Goal: Transaction & Acquisition: Purchase product/service

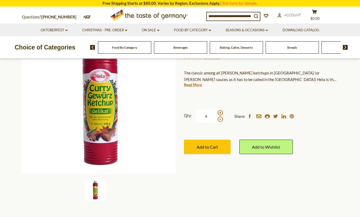
scroll to position [74, 0]
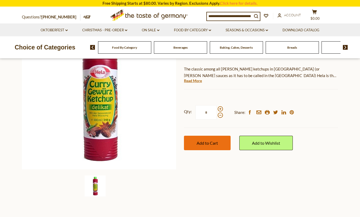
click at [219, 137] on button "Add to Cart" at bounding box center [207, 143] width 47 height 14
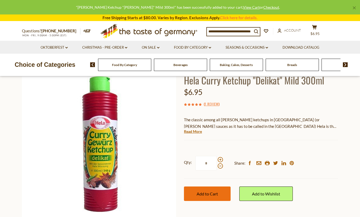
scroll to position [0, 0]
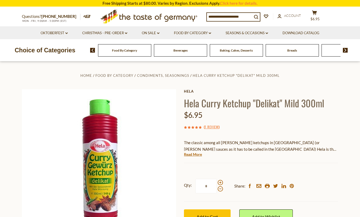
click at [347, 47] on div "Food By Category Beverages Baking, Cakes, Desserts Breads Candy Cereal Cookies …" at bounding box center [225, 50] width 270 height 13
click at [345, 48] on img at bounding box center [345, 50] width 5 height 5
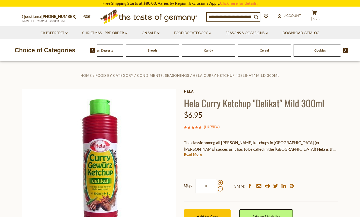
click at [345, 48] on img at bounding box center [345, 50] width 5 height 5
click at [265, 52] on span "Condiments, Seasonings" at bounding box center [264, 50] width 34 height 4
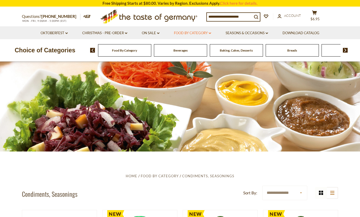
click at [203, 32] on link "Food By Category dropdown_arrow" at bounding box center [192, 33] width 37 height 6
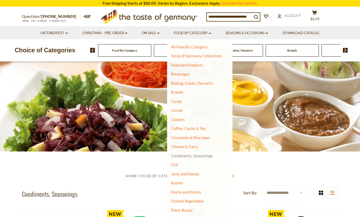
click at [174, 30] on link "Food By Category dropdown_arrow" at bounding box center [192, 33] width 37 height 6
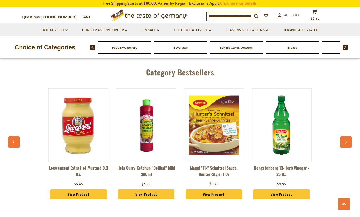
scroll to position [1369, 0]
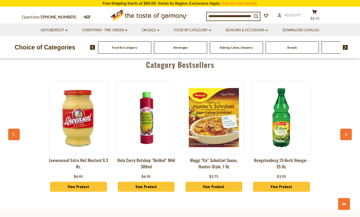
click at [91, 136] on img at bounding box center [78, 117] width 59 height 59
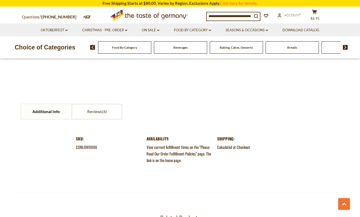
scroll to position [527, 0]
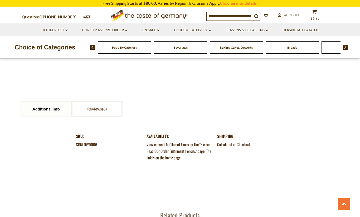
click at [240, 16] on input at bounding box center [229, 15] width 45 height 7
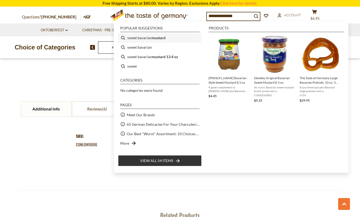
click at [156, 38] on b "mustard" at bounding box center [159, 38] width 14 height 6
type input "**********"
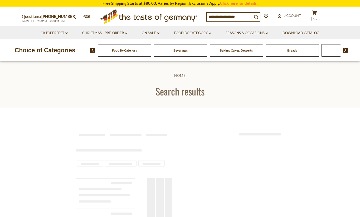
type input "**********"
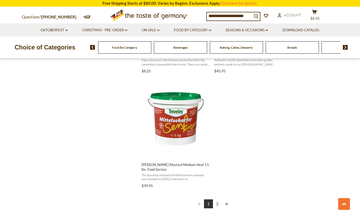
scroll to position [895, 0]
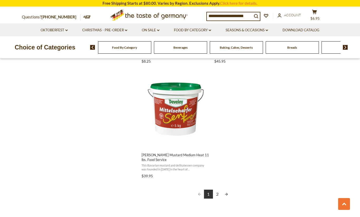
click at [225, 190] on link "Next page" at bounding box center [226, 194] width 9 height 9
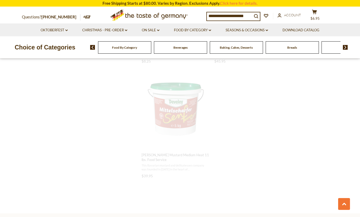
scroll to position [402, 0]
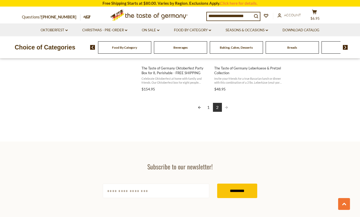
scroll to position [642, 0]
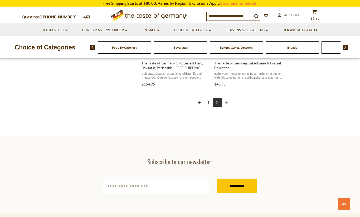
click at [208, 99] on link "1" at bounding box center [208, 102] width 9 height 9
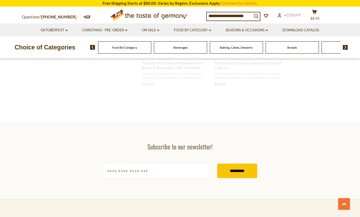
scroll to position [256, 0]
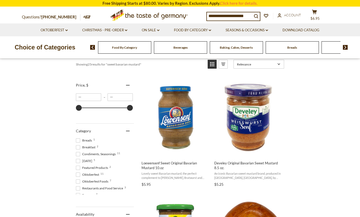
scroll to position [84, 0]
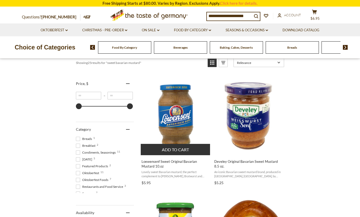
click at [175, 147] on button "Add to cart" at bounding box center [175, 149] width 69 height 11
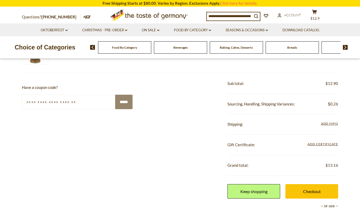
scroll to position [147, 0]
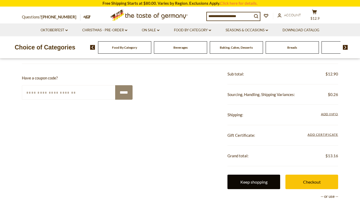
click at [259, 177] on link "Keep shopping" at bounding box center [253, 182] width 53 height 14
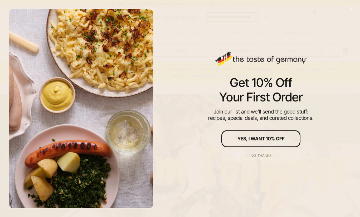
click at [267, 156] on div "No, thanks" at bounding box center [260, 156] width 21 height 4
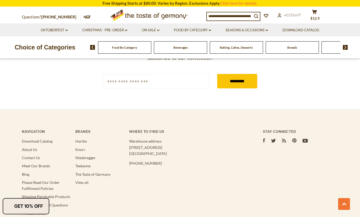
scroll to position [969, 0]
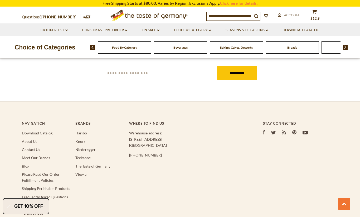
click at [234, 16] on input at bounding box center [229, 15] width 45 height 7
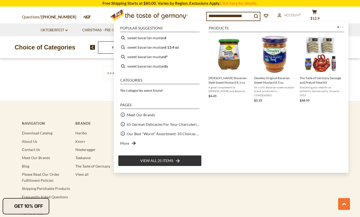
type input "**********"
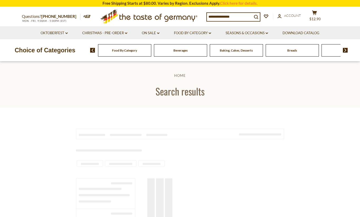
type input "**********"
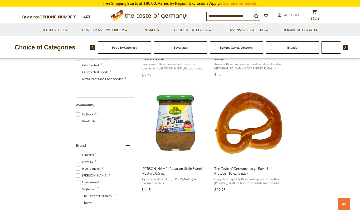
scroll to position [190, 0]
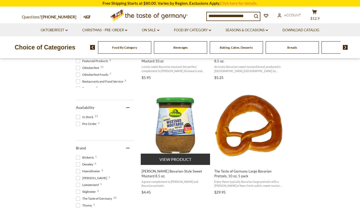
click at [183, 145] on img "Kuehne Bavarian-Style Sweet Mustard 8.5 oz." at bounding box center [176, 126] width 70 height 70
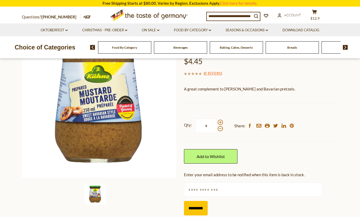
scroll to position [74, 0]
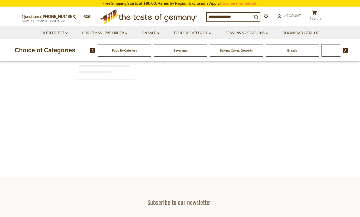
type input "**********"
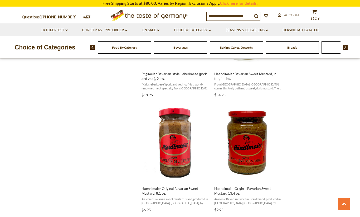
scroll to position [632, 0]
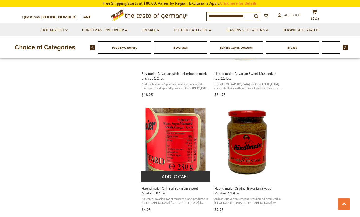
click at [175, 171] on button "Add to cart" at bounding box center [175, 176] width 69 height 11
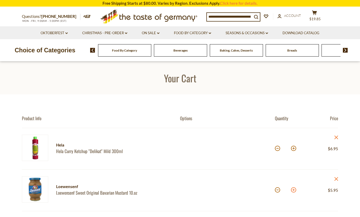
click at [291, 191] on button at bounding box center [293, 189] width 5 height 5
type input "*"
click at [293, 147] on button at bounding box center [293, 148] width 5 height 5
type input "*"
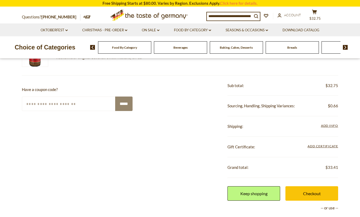
scroll to position [179, 0]
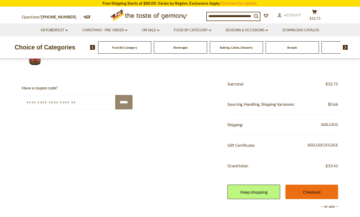
click at [319, 190] on link "Checkout" at bounding box center [311, 192] width 53 height 14
